Goal: Information Seeking & Learning: Learn about a topic

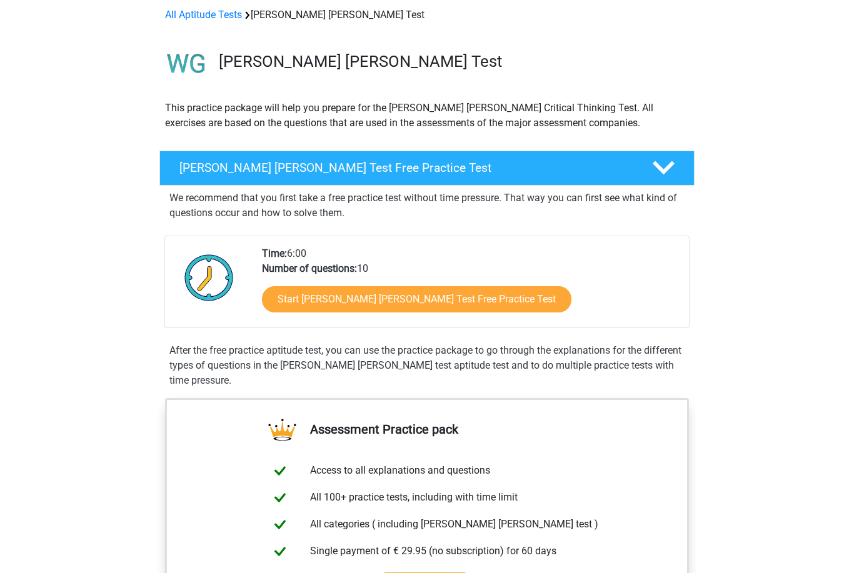
scroll to position [56, 0]
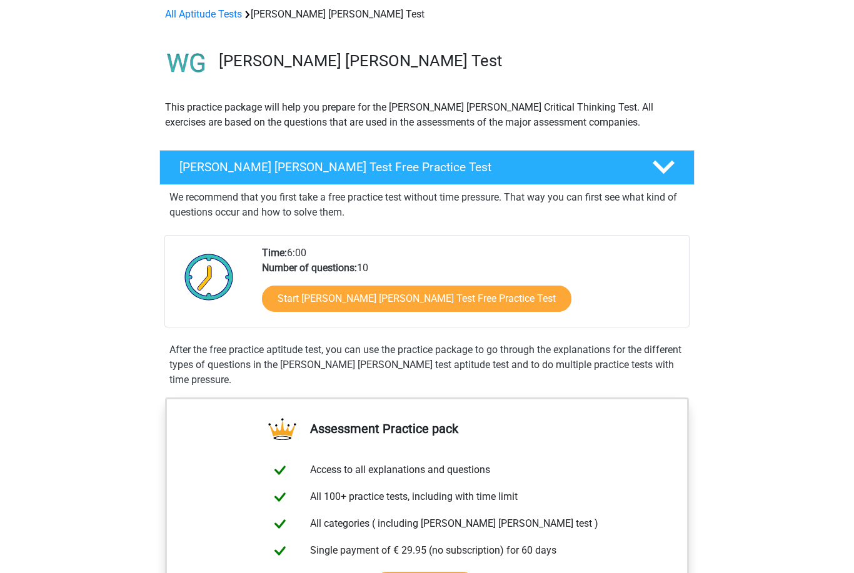
click at [451, 303] on link "Start Watson Glaser Test Free Practice Test" at bounding box center [416, 299] width 309 height 26
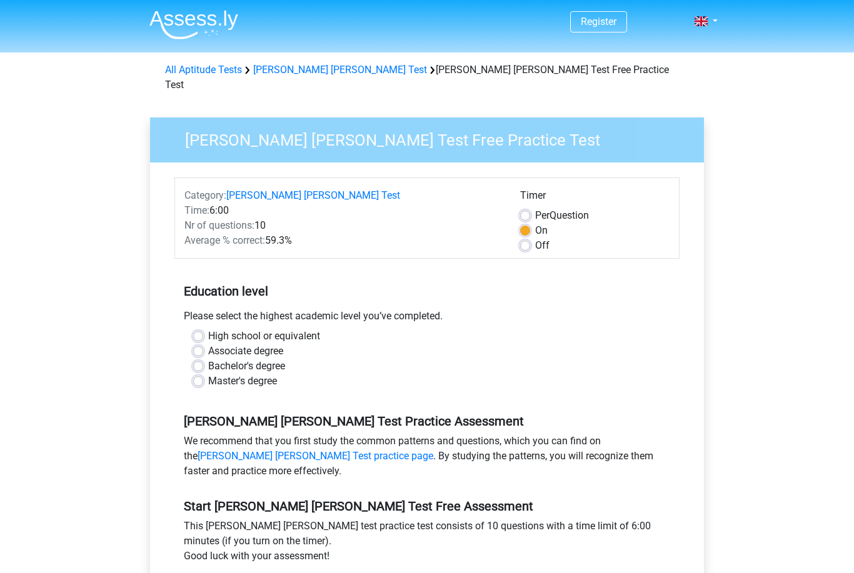
click at [208, 329] on label "High school or equivalent" at bounding box center [264, 336] width 112 height 15
click at [199, 329] on input "High school or equivalent" at bounding box center [198, 335] width 10 height 13
radio input "true"
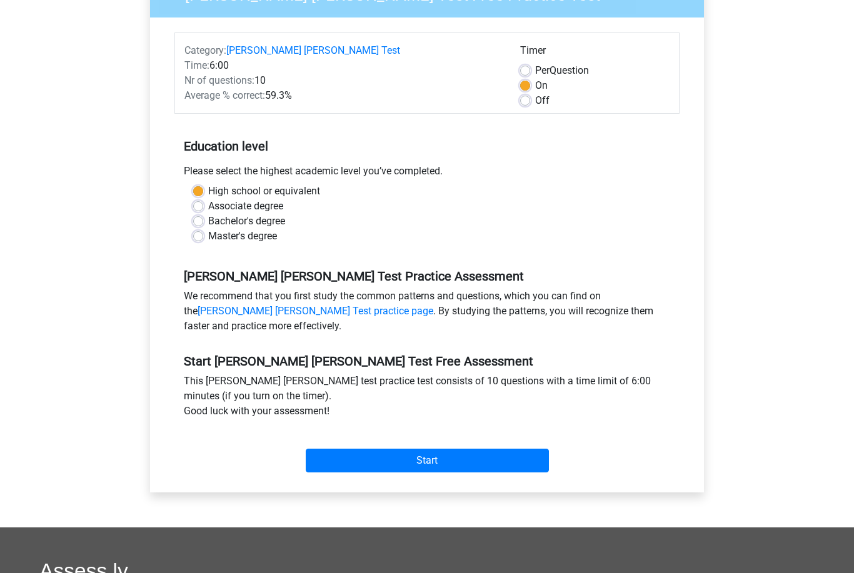
scroll to position [148, 0]
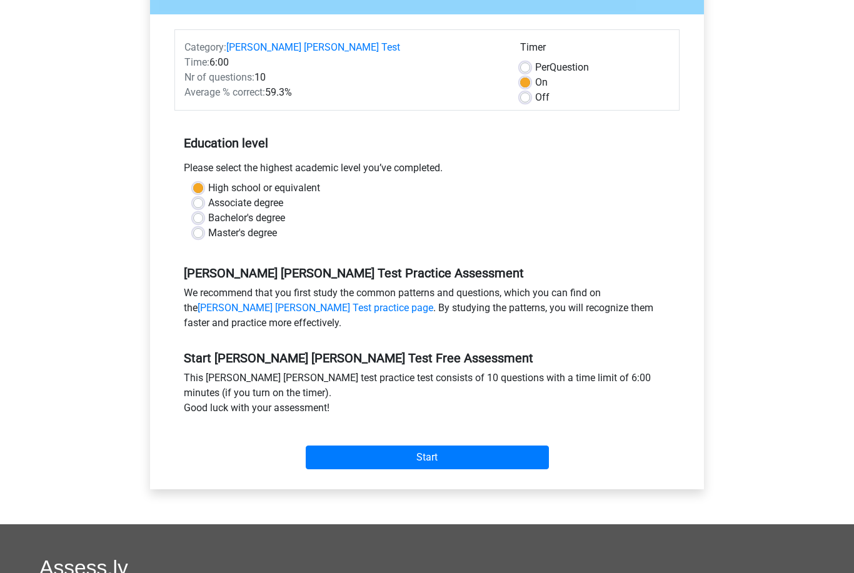
click at [452, 446] on input "Start" at bounding box center [427, 458] width 243 height 24
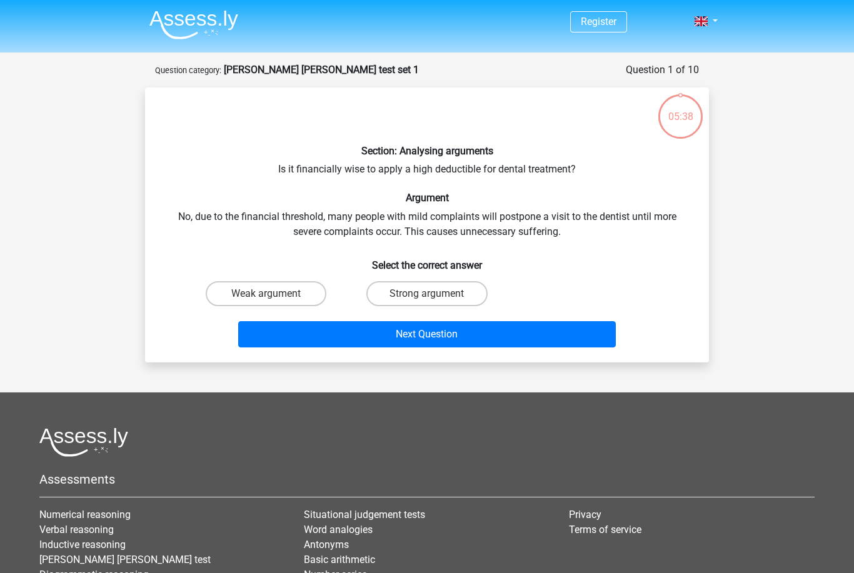
click at [464, 296] on label "Strong argument" at bounding box center [426, 293] width 121 height 25
click at [435, 296] on input "Strong argument" at bounding box center [431, 298] width 8 height 8
radio input "true"
click at [516, 333] on button "Next Question" at bounding box center [427, 334] width 378 height 26
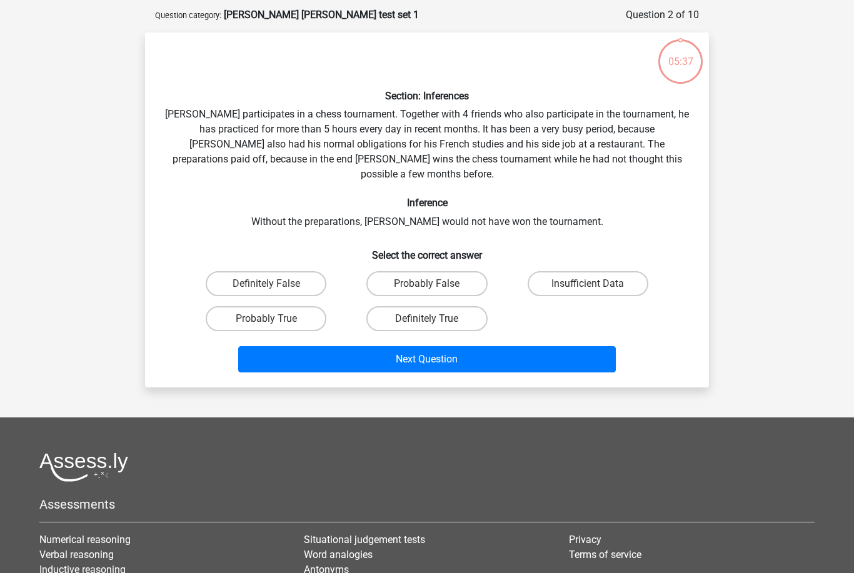
scroll to position [63, 0]
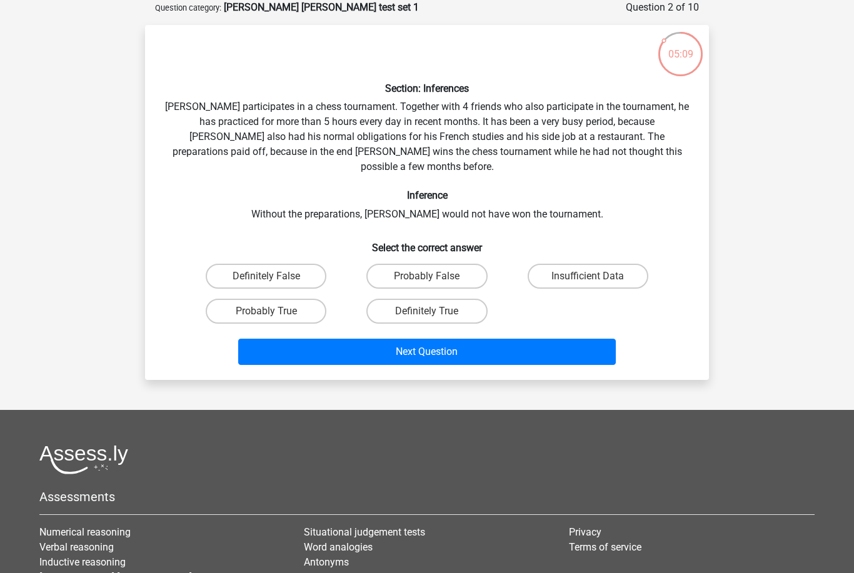
click at [599, 264] on label "Insufficient Data" at bounding box center [588, 276] width 121 height 25
click at [596, 276] on input "Insufficient Data" at bounding box center [592, 280] width 8 height 8
radio input "true"
click at [385, 339] on button "Next Question" at bounding box center [427, 352] width 378 height 26
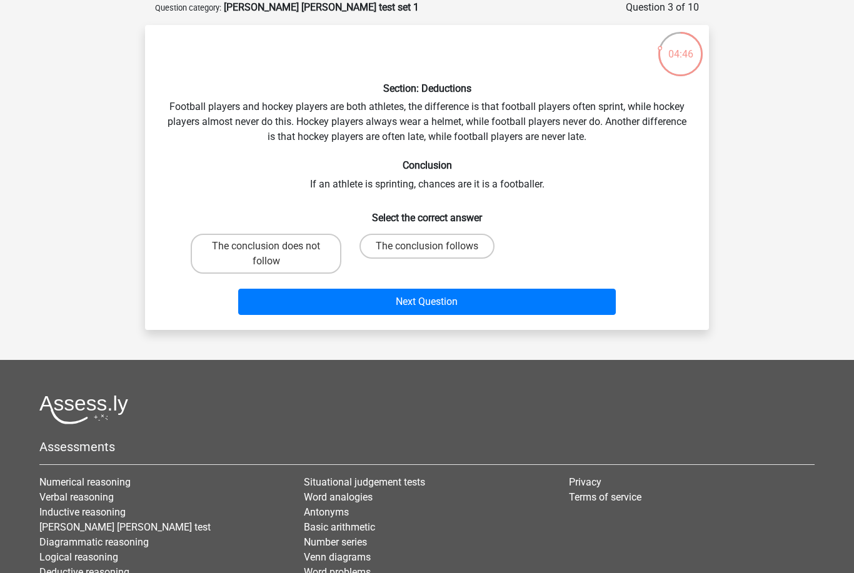
click at [254, 266] on label "The conclusion does not follow" at bounding box center [266, 254] width 151 height 40
click at [266, 254] on input "The conclusion does not follow" at bounding box center [270, 250] width 8 height 8
radio input "true"
click at [325, 309] on button "Next Question" at bounding box center [427, 302] width 378 height 26
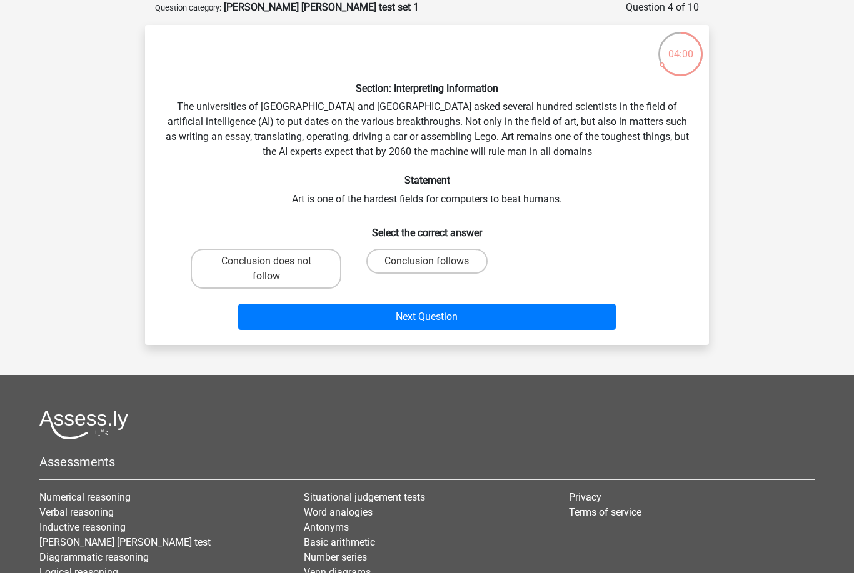
click at [309, 288] on label "Conclusion does not follow" at bounding box center [266, 269] width 151 height 40
click at [274, 269] on input "Conclusion does not follow" at bounding box center [270, 265] width 8 height 8
radio input "true"
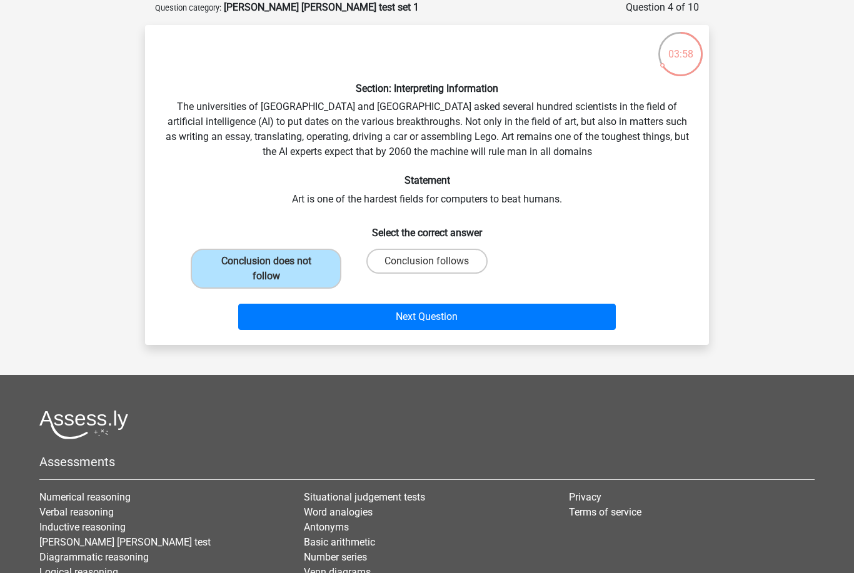
click at [413, 260] on label "Conclusion follows" at bounding box center [426, 261] width 121 height 25
click at [427, 261] on input "Conclusion follows" at bounding box center [431, 265] width 8 height 8
radio input "true"
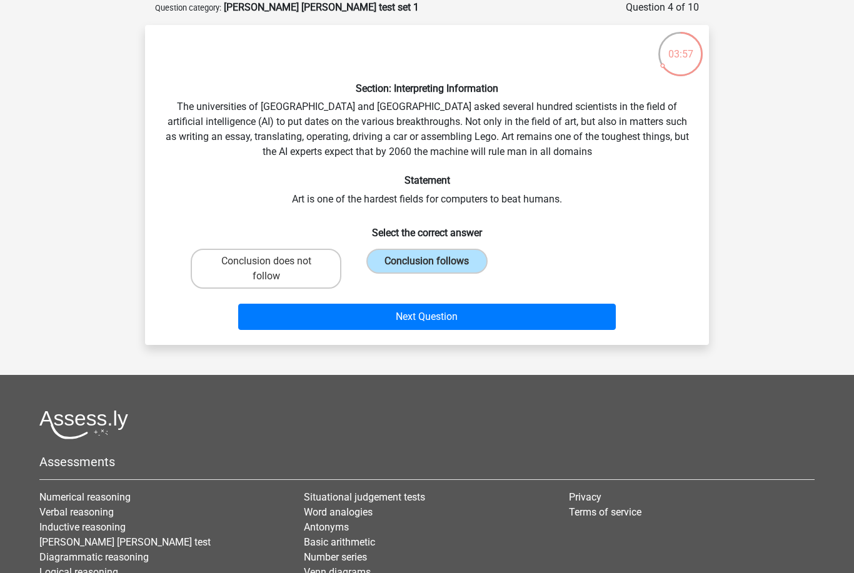
click at [369, 309] on button "Next Question" at bounding box center [427, 317] width 378 height 26
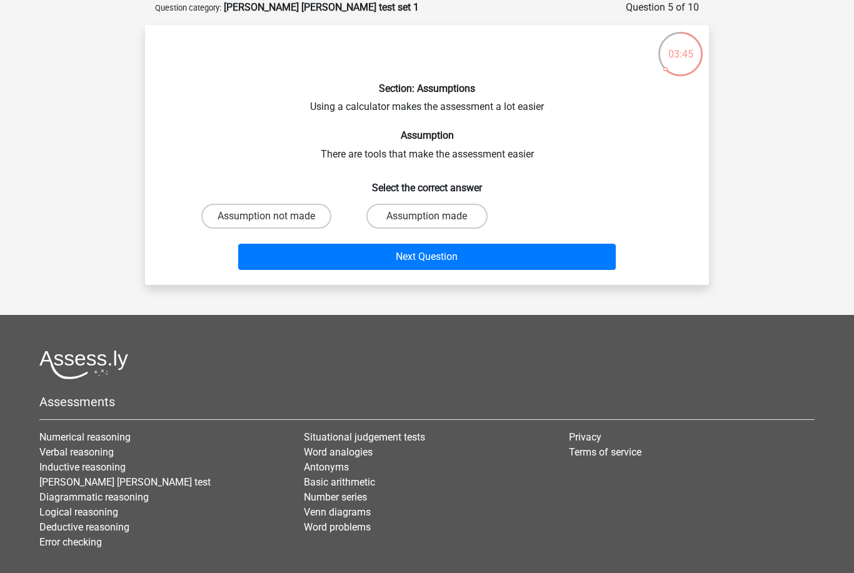
click at [439, 219] on label "Assumption made" at bounding box center [426, 216] width 121 height 25
click at [435, 219] on input "Assumption made" at bounding box center [431, 220] width 8 height 8
radio input "true"
click at [426, 263] on button "Next Question" at bounding box center [427, 257] width 378 height 26
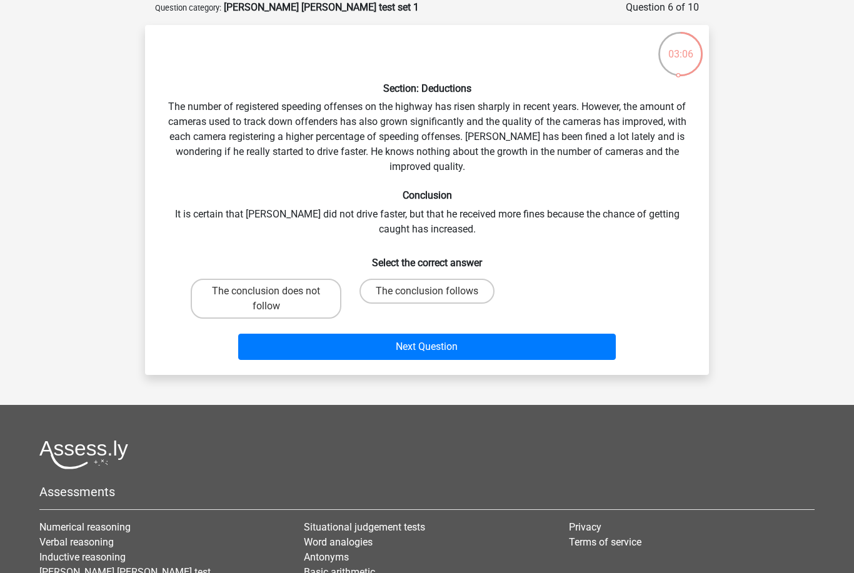
click at [474, 289] on label "The conclusion follows" at bounding box center [426, 291] width 135 height 25
click at [435, 291] on input "The conclusion follows" at bounding box center [431, 295] width 8 height 8
radio input "true"
click at [418, 346] on button "Next Question" at bounding box center [427, 347] width 378 height 26
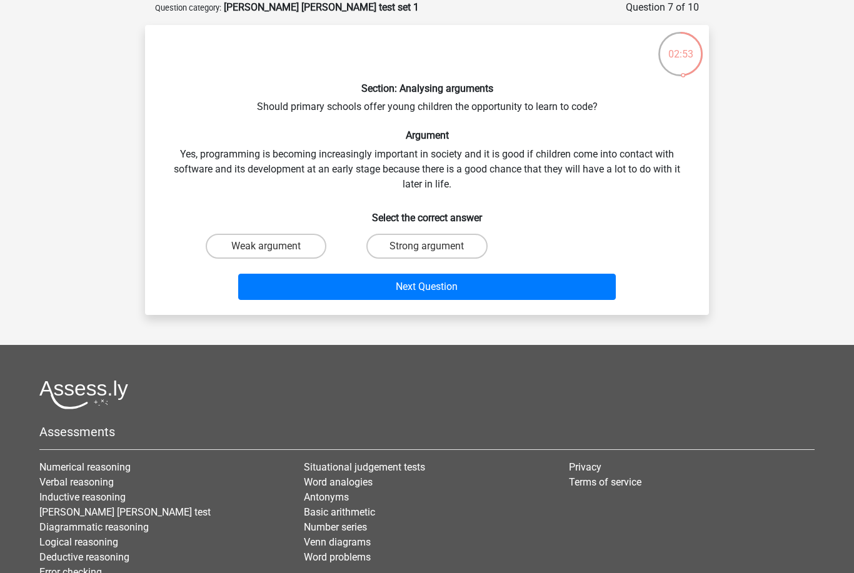
click at [436, 234] on label "Strong argument" at bounding box center [426, 246] width 121 height 25
click at [435, 246] on input "Strong argument" at bounding box center [431, 250] width 8 height 8
radio input "true"
click at [384, 309] on div "Section: Analysing arguments Should primary schools offer young children the op…" at bounding box center [427, 170] width 564 height 290
click at [399, 282] on button "Next Question" at bounding box center [427, 287] width 378 height 26
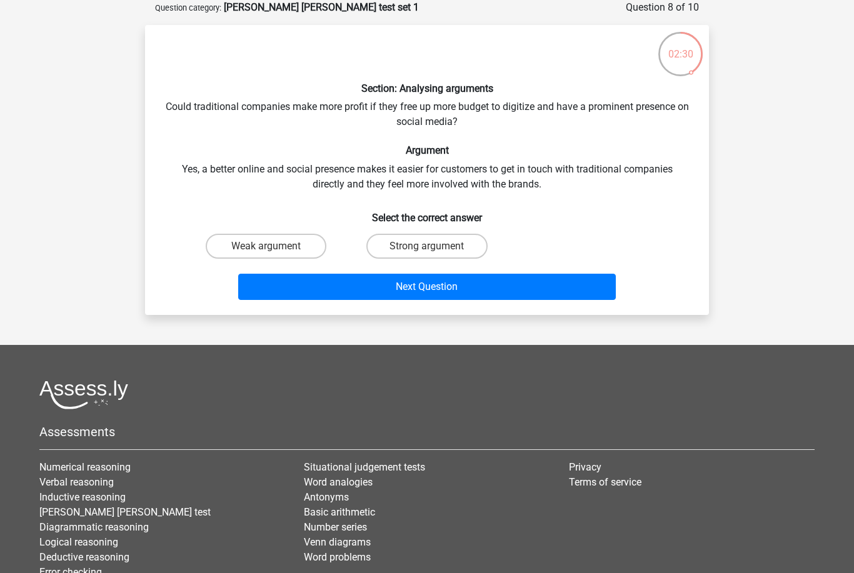
click at [281, 255] on label "Weak argument" at bounding box center [266, 246] width 121 height 25
click at [274, 254] on input "Weak argument" at bounding box center [270, 250] width 8 height 8
radio input "true"
click at [313, 294] on button "Next Question" at bounding box center [427, 287] width 378 height 26
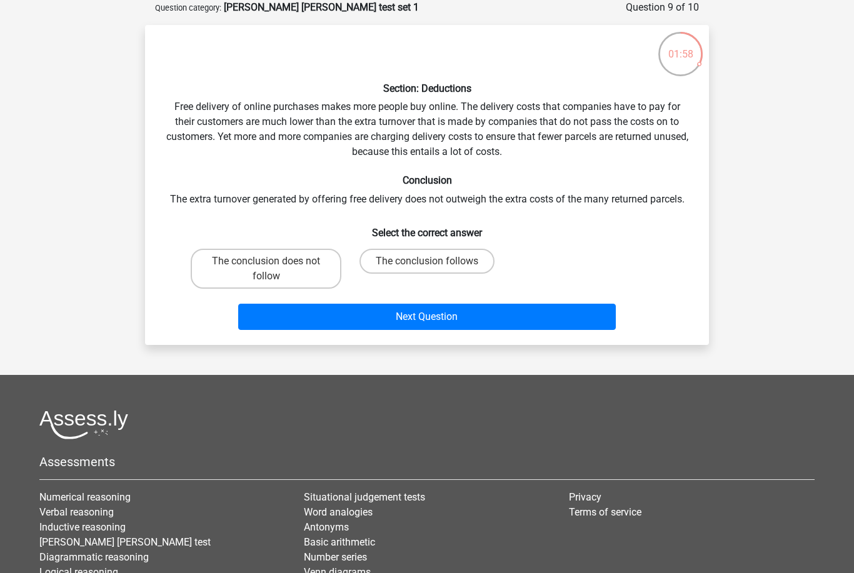
click at [321, 269] on label "The conclusion does not follow" at bounding box center [266, 269] width 151 height 40
click at [274, 269] on input "The conclusion does not follow" at bounding box center [270, 265] width 8 height 8
radio input "true"
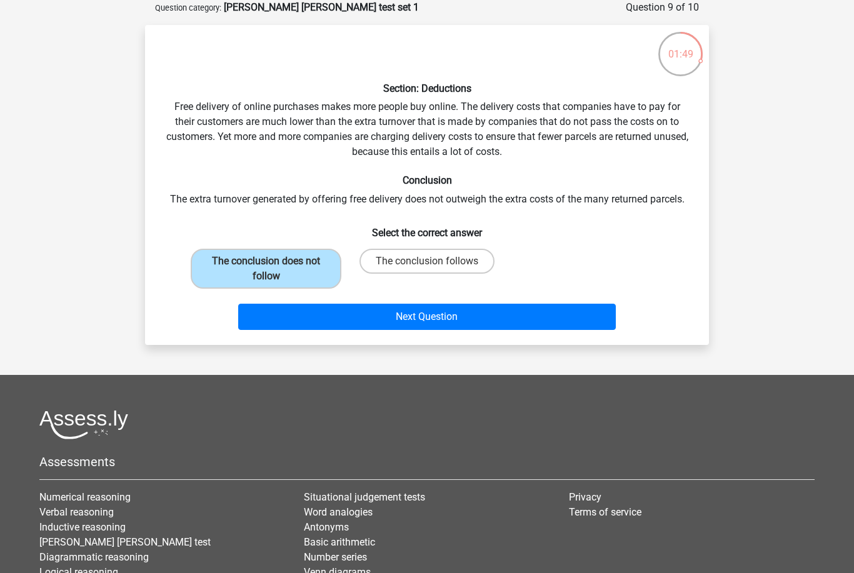
click at [374, 310] on button "Next Question" at bounding box center [427, 317] width 378 height 26
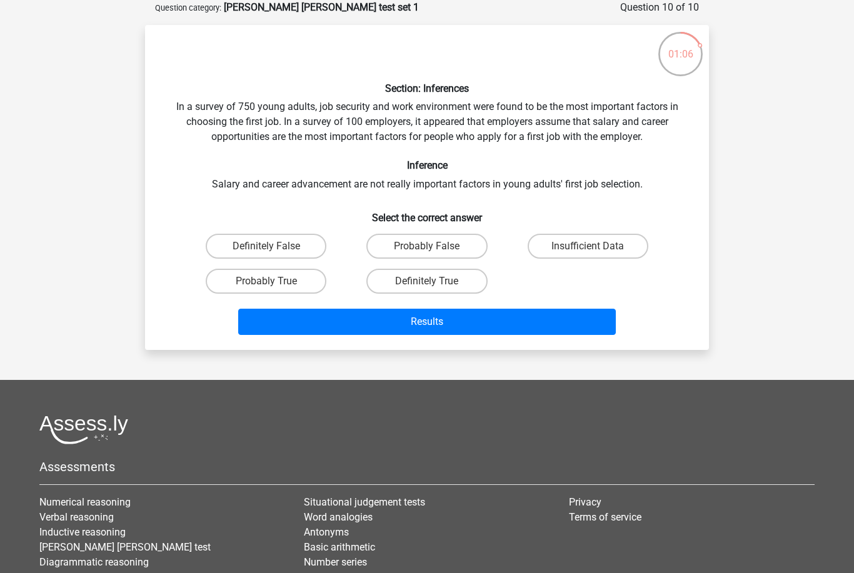
click at [196, 513] on li "Verbal reasoning" at bounding box center [162, 517] width 246 height 15
click at [286, 288] on label "Probably True" at bounding box center [266, 281] width 121 height 25
click at [274, 288] on input "Probably True" at bounding box center [270, 285] width 8 height 8
radio input "true"
click at [296, 314] on button "Results" at bounding box center [427, 322] width 378 height 26
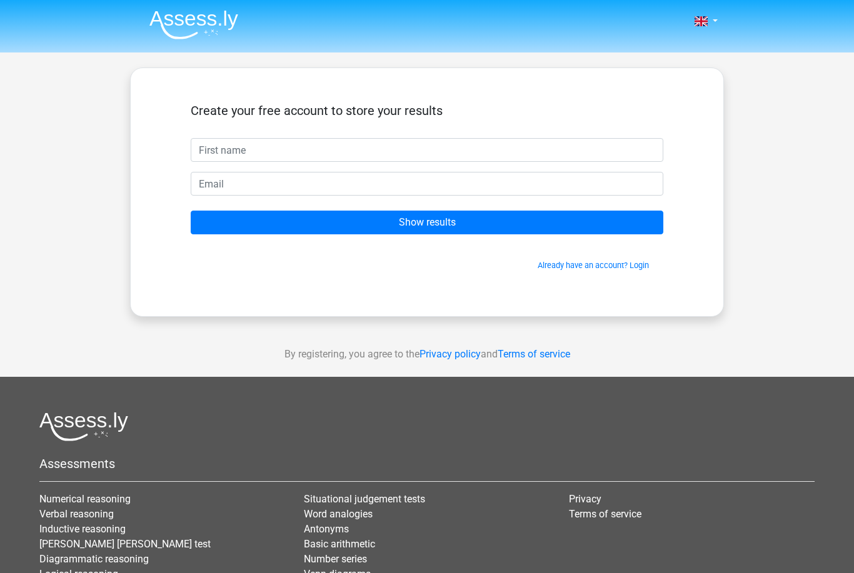
click at [2, 496] on footer "Assessments Numerical reasoning Verbal reasoning Inductive reasoning Watson gla…" at bounding box center [427, 542] width 854 height 330
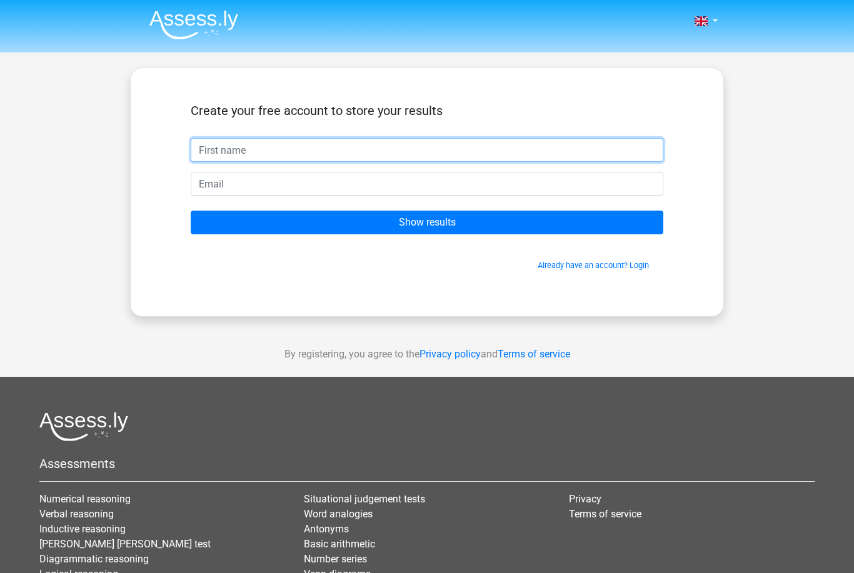
click at [641, 153] on input "text" at bounding box center [427, 150] width 473 height 24
type input "Rebecca"
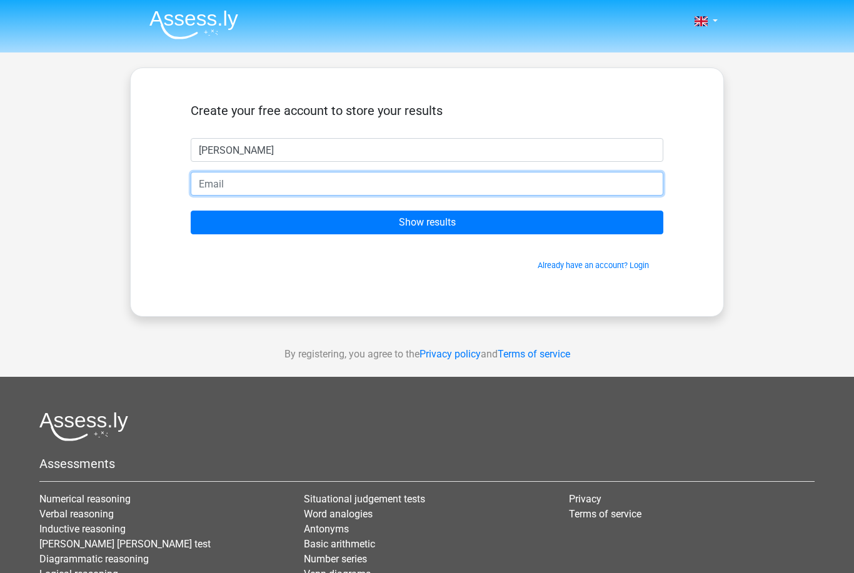
type input "hangar.nozzles0b@icloud.com"
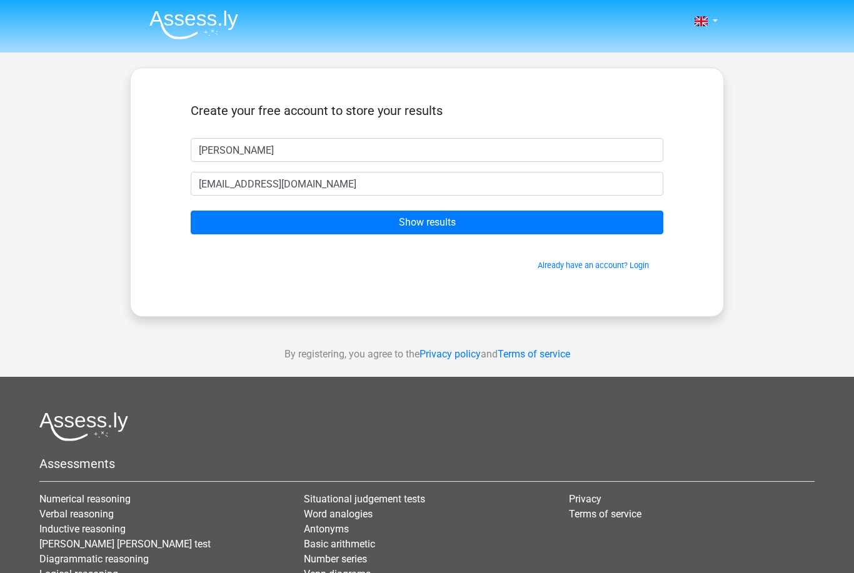
click at [208, 224] on input "Show results" at bounding box center [427, 223] width 473 height 24
